Goal: Find specific page/section: Find specific page/section

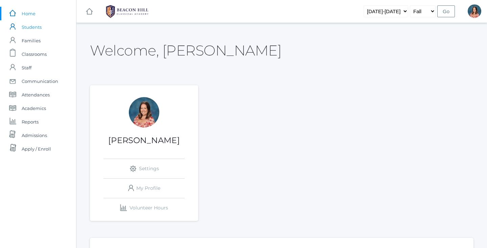
click at [32, 29] on span "Students" at bounding box center [32, 27] width 20 height 14
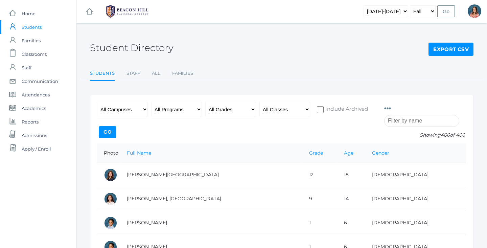
click at [415, 119] on input "search" at bounding box center [421, 121] width 75 height 12
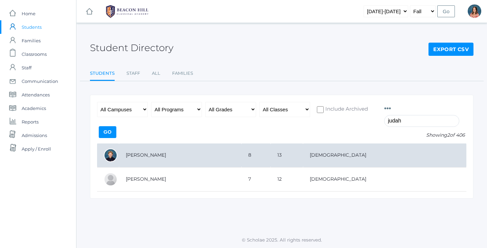
type input "Judah"
click at [271, 156] on td "8" at bounding box center [256, 155] width 29 height 24
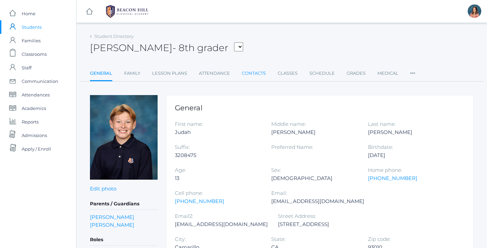
click at [247, 74] on link "Contacts" at bounding box center [254, 74] width 24 height 14
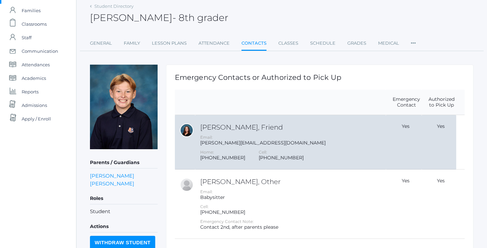
scroll to position [29, 0]
